Goal: Check status

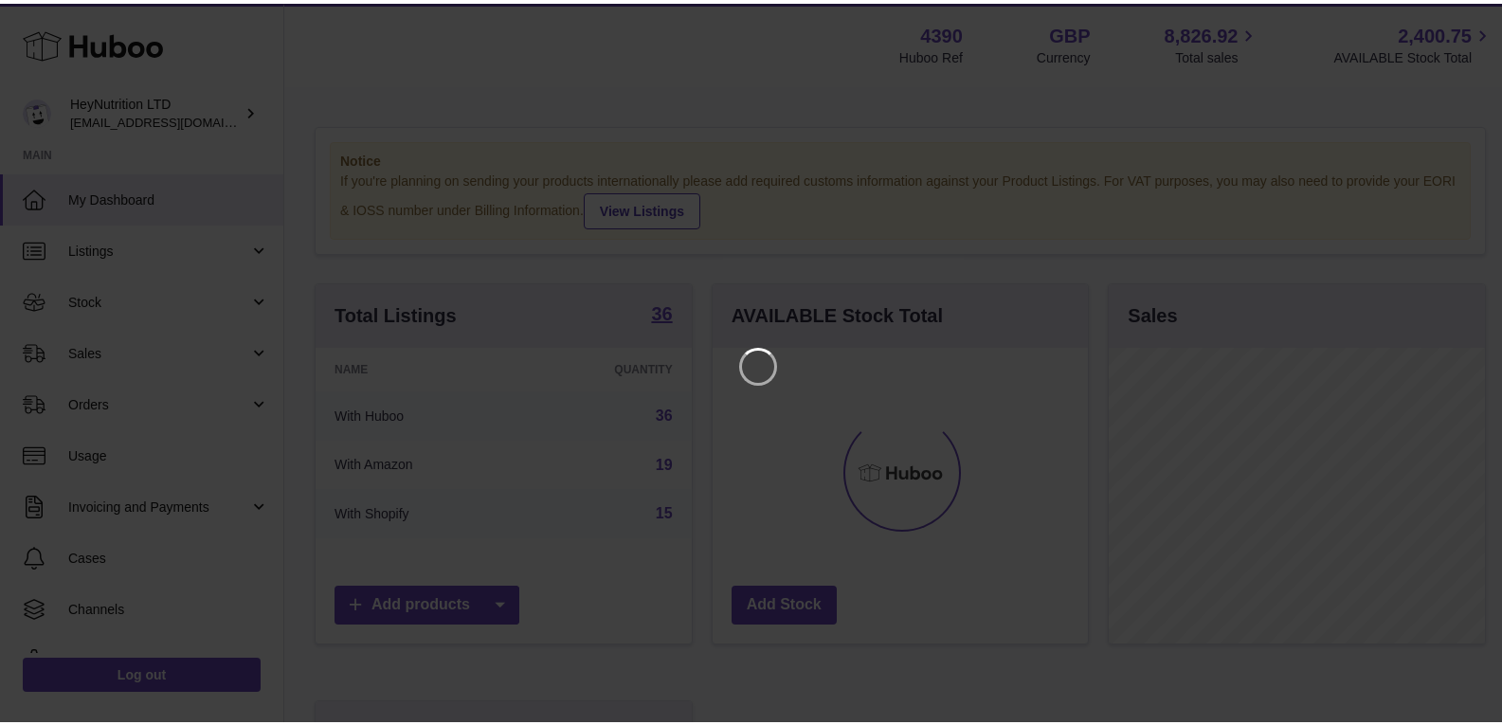
scroll to position [296, 375]
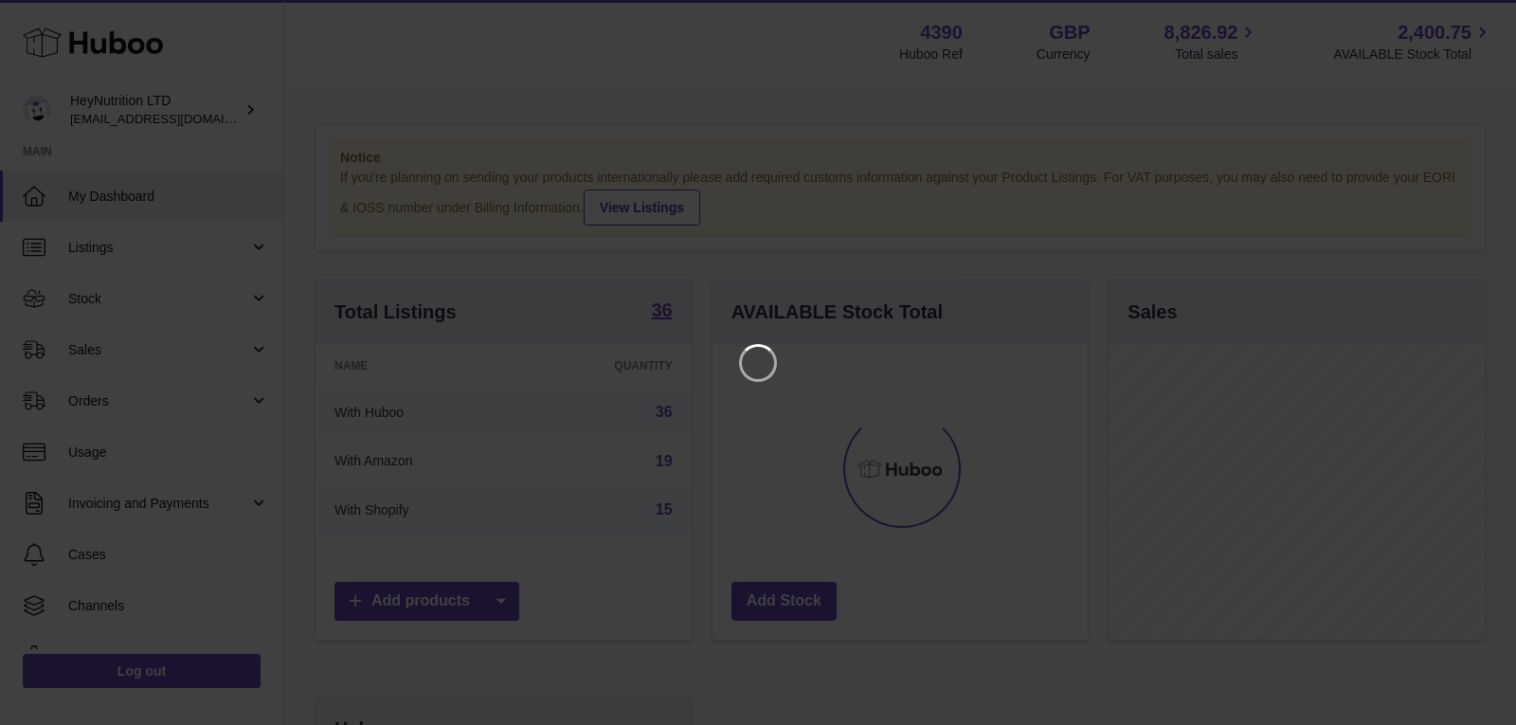
click at [421, 67] on iframe at bounding box center [758, 362] width 1440 height 649
click at [1459, 19] on icon "Close" at bounding box center [1466, 17] width 23 height 23
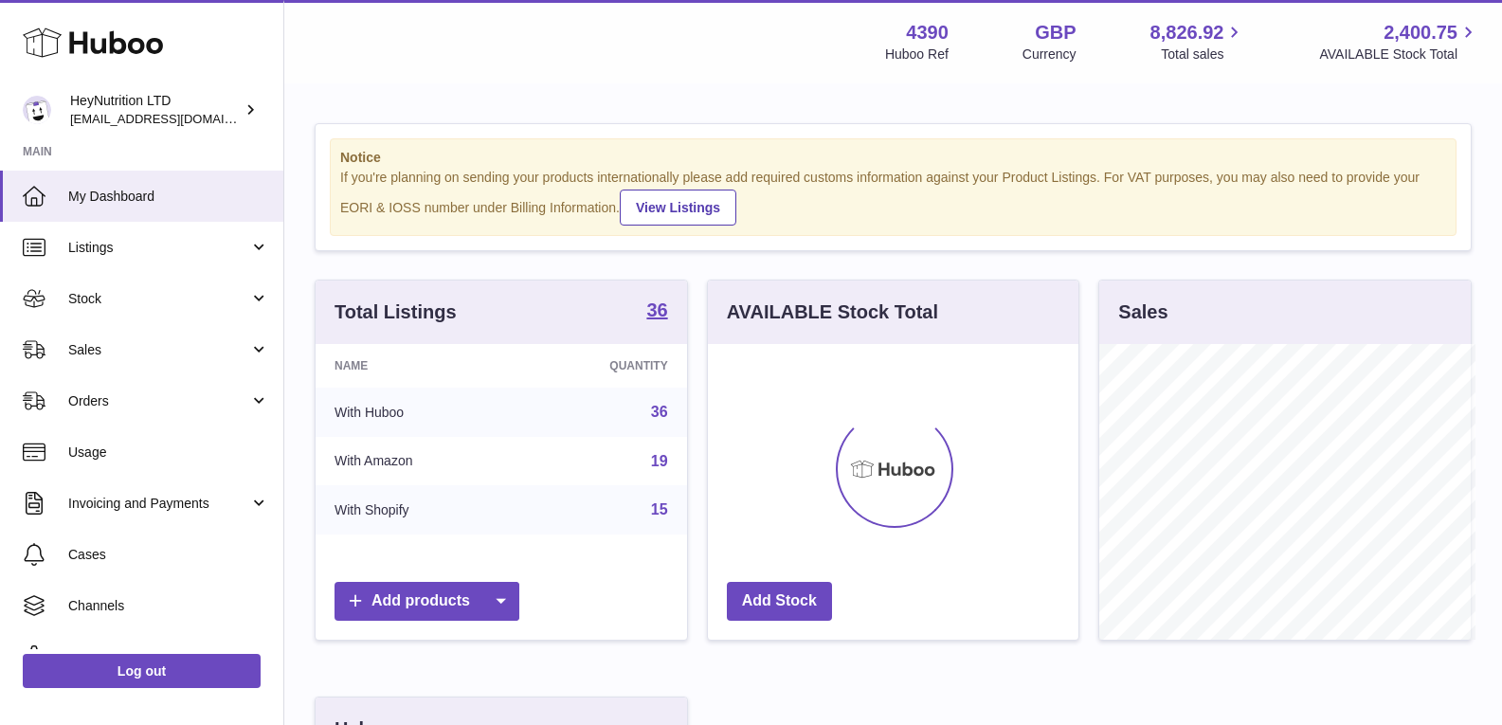
scroll to position [947205, 947129]
click at [176, 352] on span "Sales" at bounding box center [158, 350] width 181 height 18
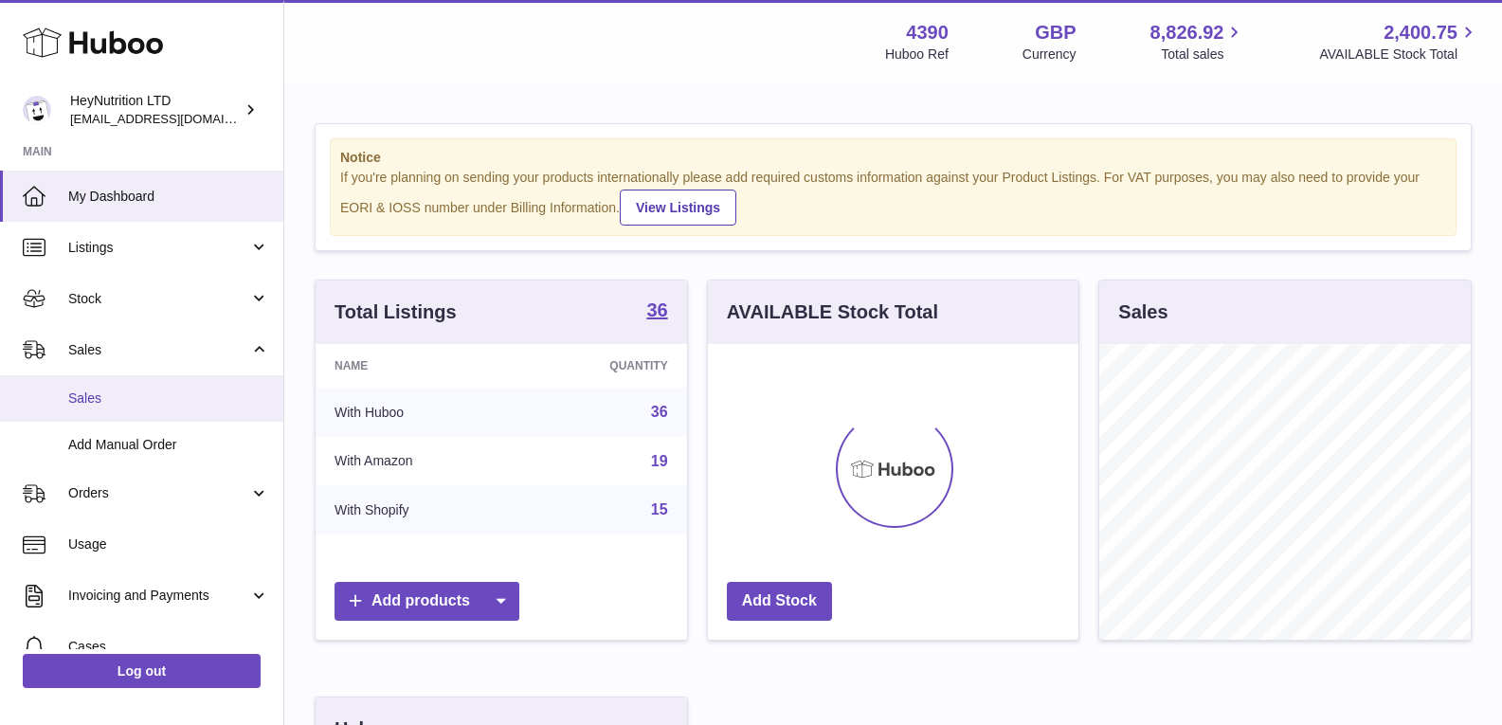
click at [171, 394] on span "Sales" at bounding box center [168, 398] width 201 height 18
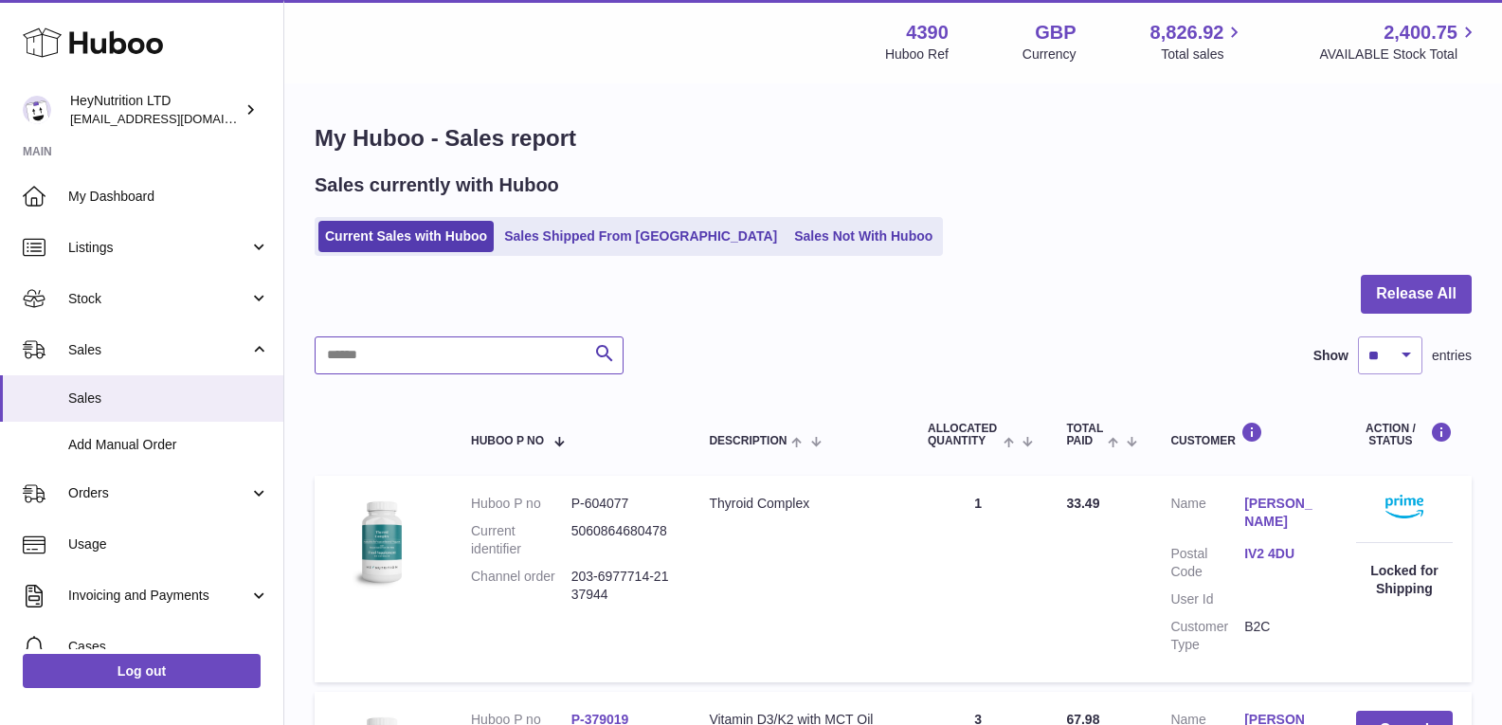
click at [431, 364] on input "text" at bounding box center [469, 355] width 309 height 38
paste input "**********"
type input "**********"
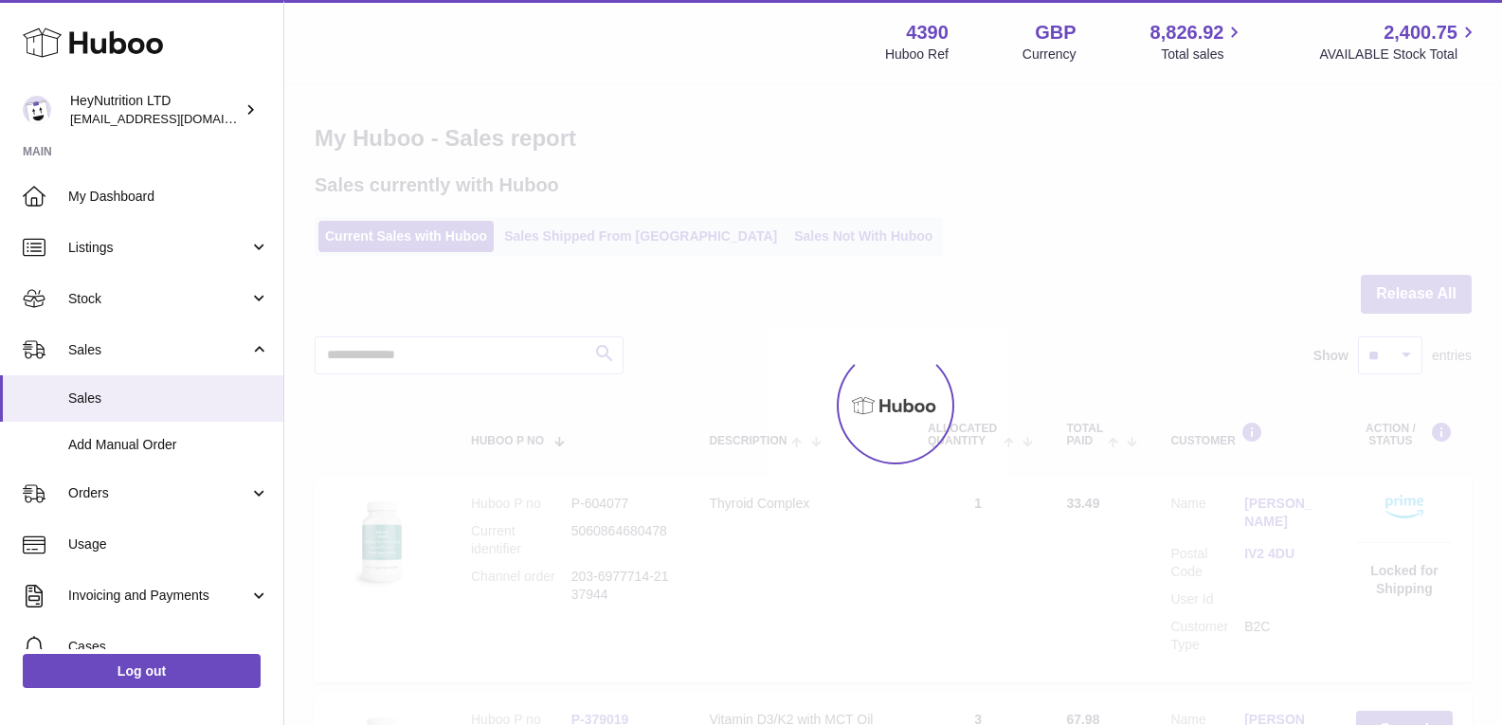
click at [607, 351] on div at bounding box center [893, 405] width 1218 height 640
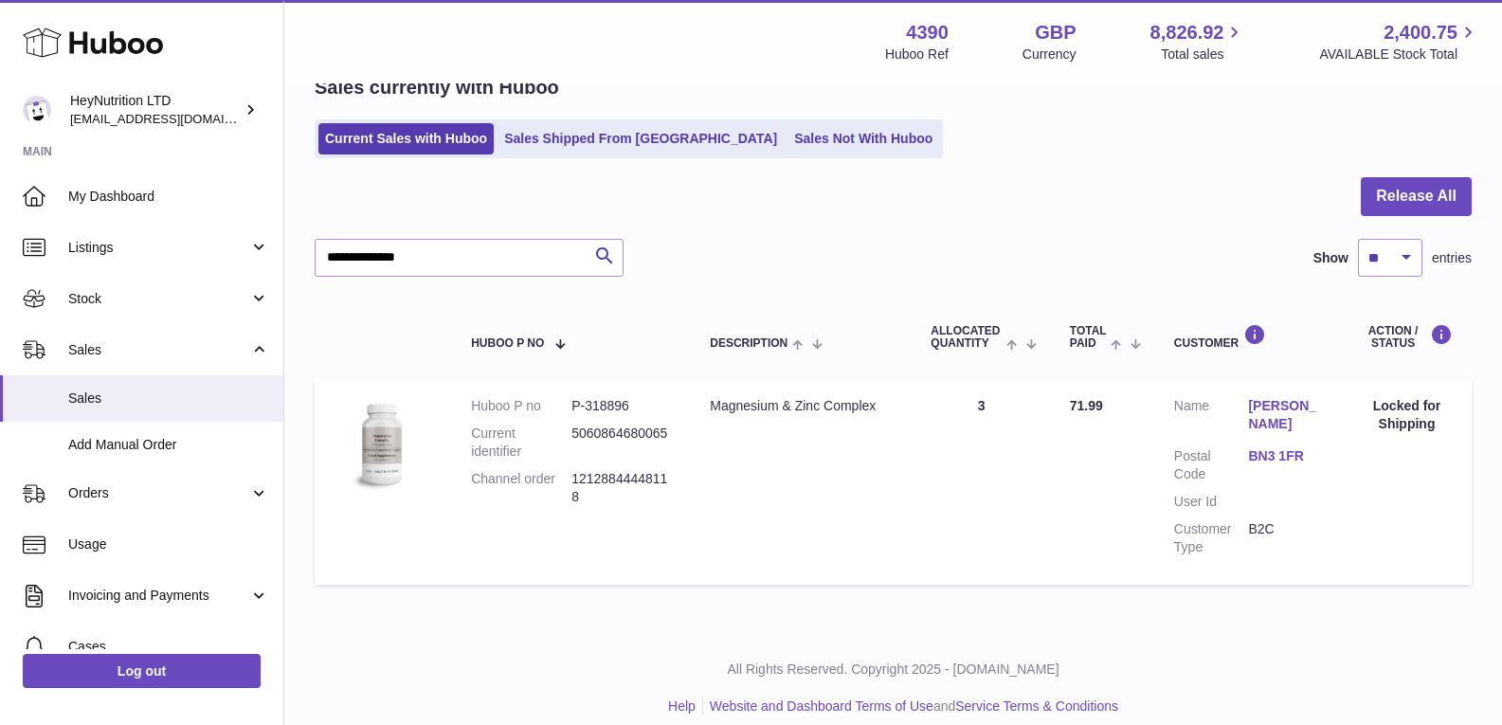
scroll to position [99, 0]
